Goal: Task Accomplishment & Management: Manage account settings

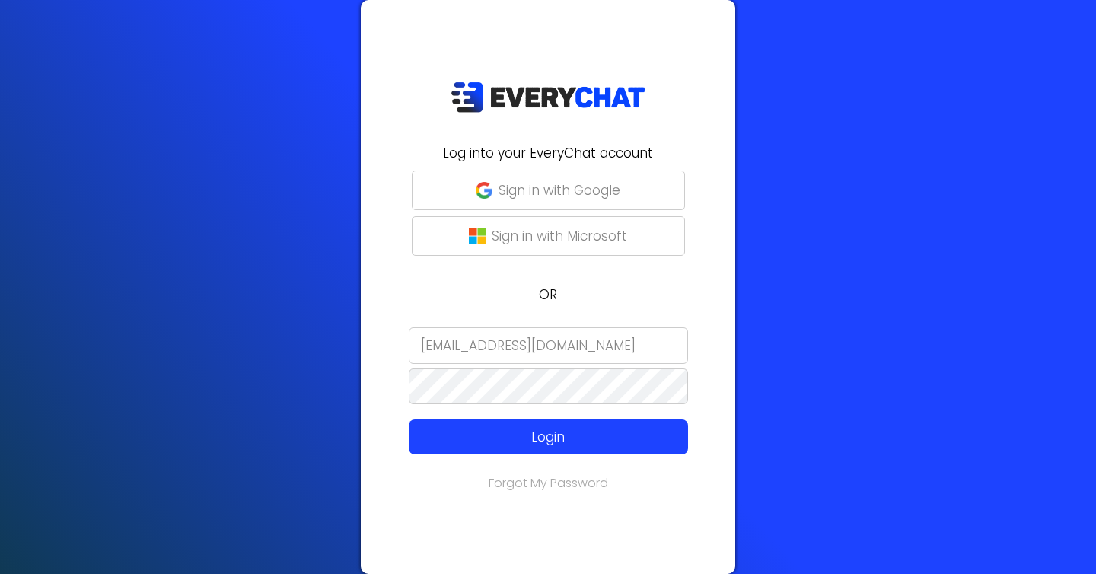
click at [487, 340] on input "ashlync@cititurf.com" at bounding box center [548, 345] width 279 height 37
type input "[EMAIL_ADDRESS][DOMAIN_NAME]"
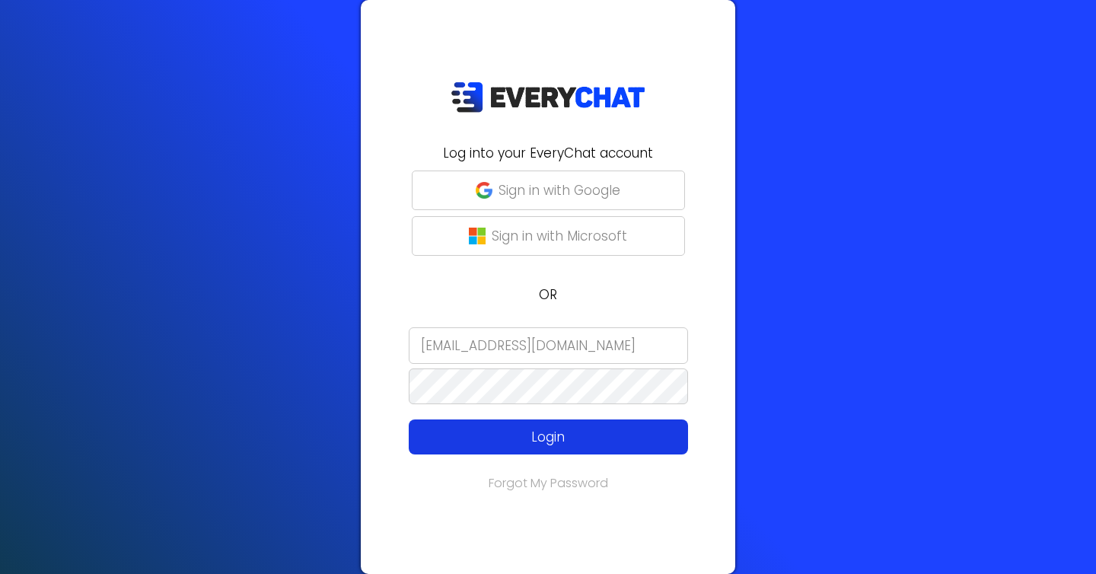
click at [521, 432] on p "Login" at bounding box center [548, 437] width 223 height 20
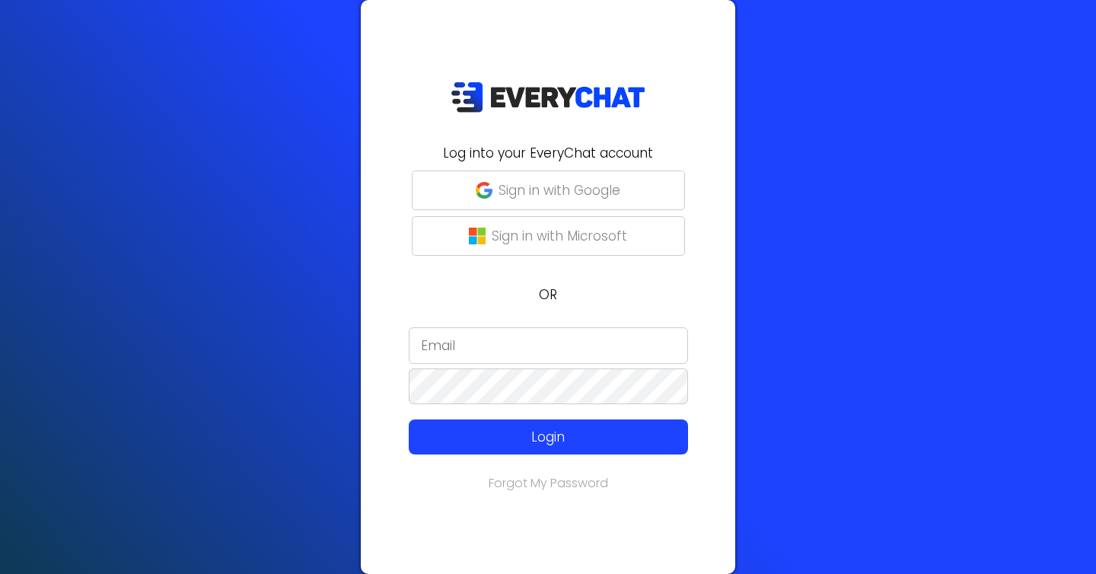
type input "[EMAIL_ADDRESS][DOMAIN_NAME]"
click at [549, 193] on p "Sign in with Google" at bounding box center [560, 190] width 122 height 20
type input "[EMAIL_ADDRESS][DOMAIN_NAME]"
click at [475, 346] on input "[EMAIL_ADDRESS][DOMAIN_NAME]" at bounding box center [548, 345] width 279 height 37
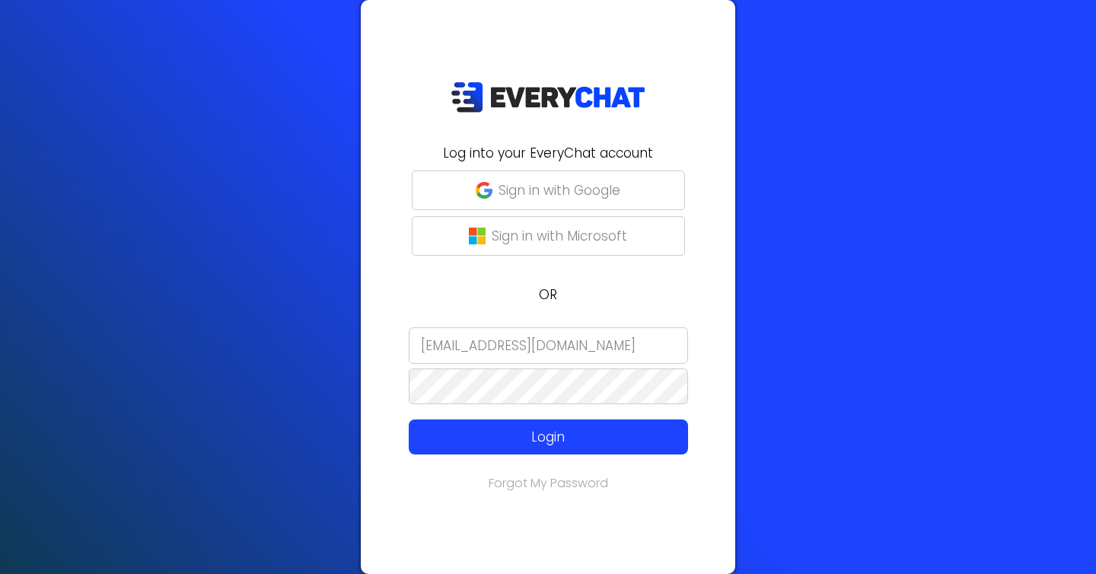
click at [475, 346] on input "[EMAIL_ADDRESS][DOMAIN_NAME]" at bounding box center [548, 345] width 279 height 37
click at [578, 193] on p "Sign in with Google" at bounding box center [560, 190] width 122 height 20
type input "[EMAIL_ADDRESS][DOMAIN_NAME]"
click at [551, 187] on p "Sign in with Google" at bounding box center [560, 190] width 122 height 20
